Goal: Transaction & Acquisition: Purchase product/service

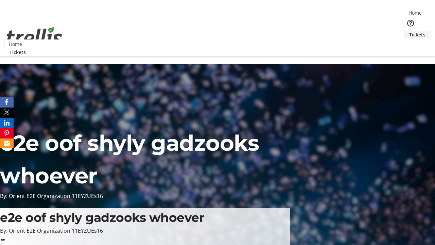
click at [409, 31] on span "Tickets" at bounding box center [417, 34] width 16 height 7
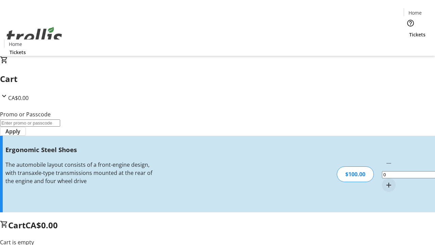
click at [385, 181] on mat-icon "Increment by one" at bounding box center [389, 185] width 8 height 8
type input "1"
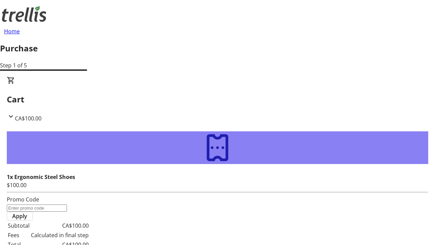
type input "FREE"
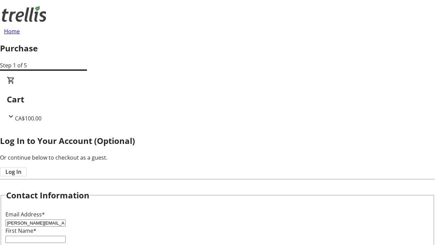
type input "[PERSON_NAME][EMAIL_ADDRESS][DOMAIN_NAME]"
type input "[PERSON_NAME]"
